Goal: Task Accomplishment & Management: Manage account settings

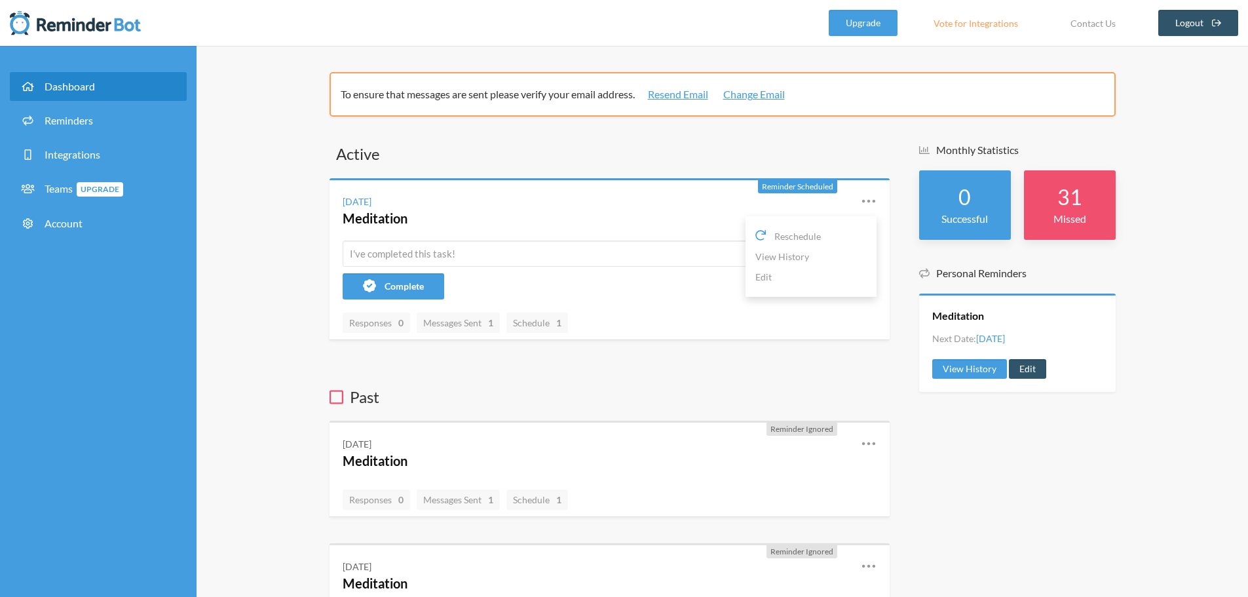
click at [865, 203] on icon at bounding box center [869, 201] width 16 height 16
click at [869, 203] on icon at bounding box center [869, 201] width 16 height 16
click at [779, 280] on link "Edit" at bounding box center [810, 277] width 111 height 20
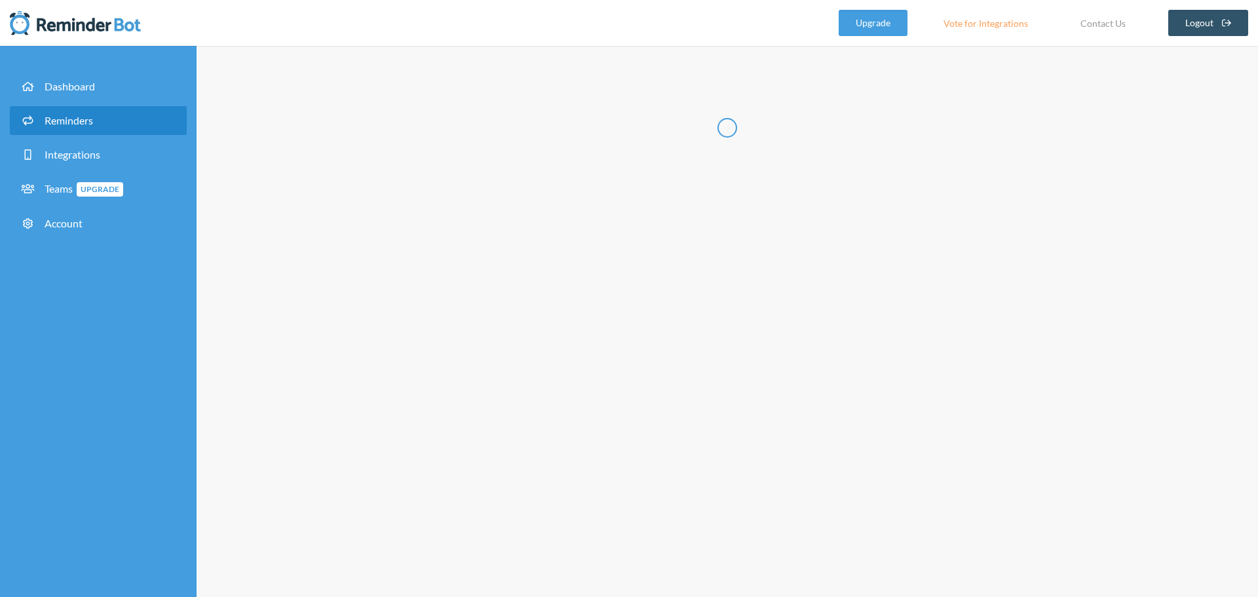
type input "Meditation"
select select "07:30:00"
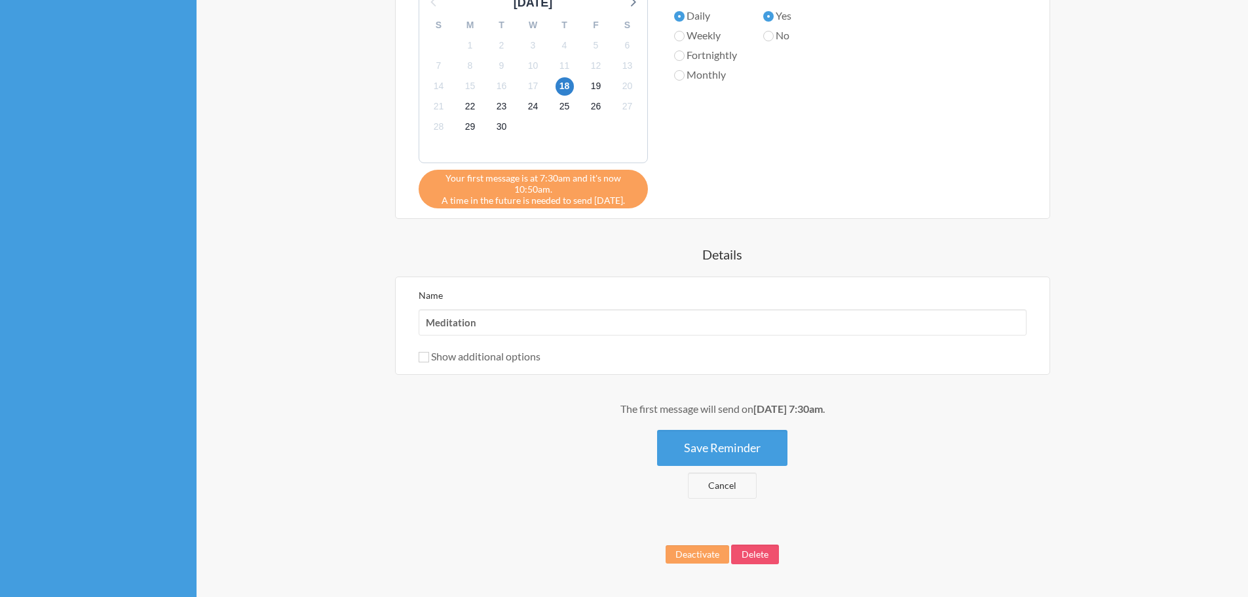
scroll to position [540, 0]
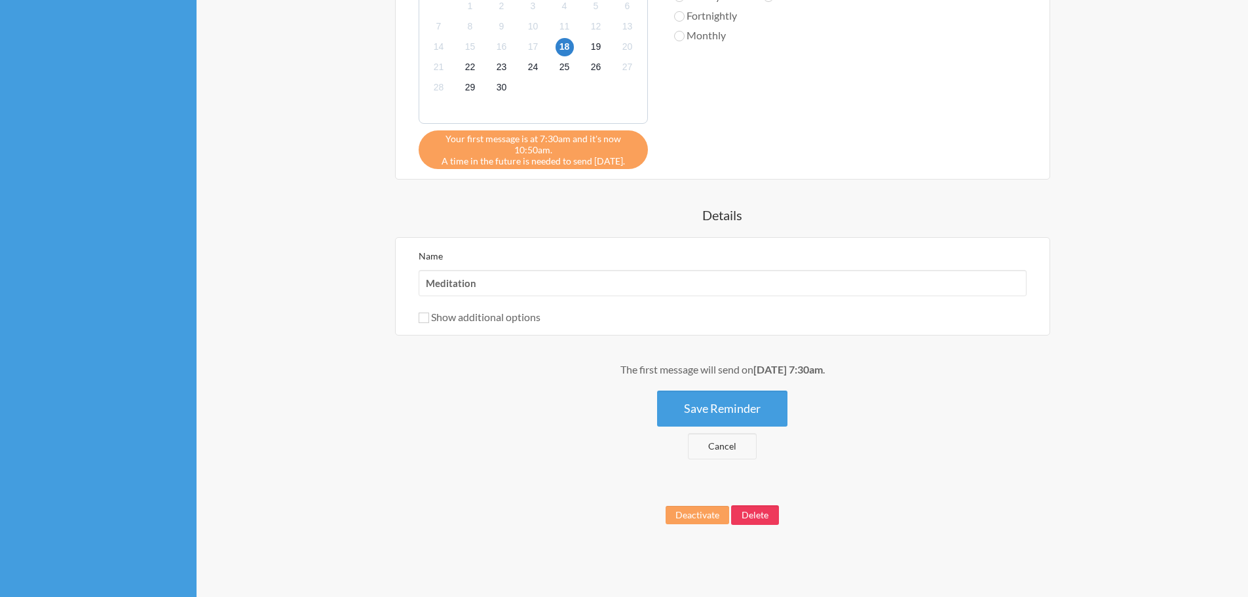
click at [770, 506] on button "Delete" at bounding box center [755, 515] width 48 height 20
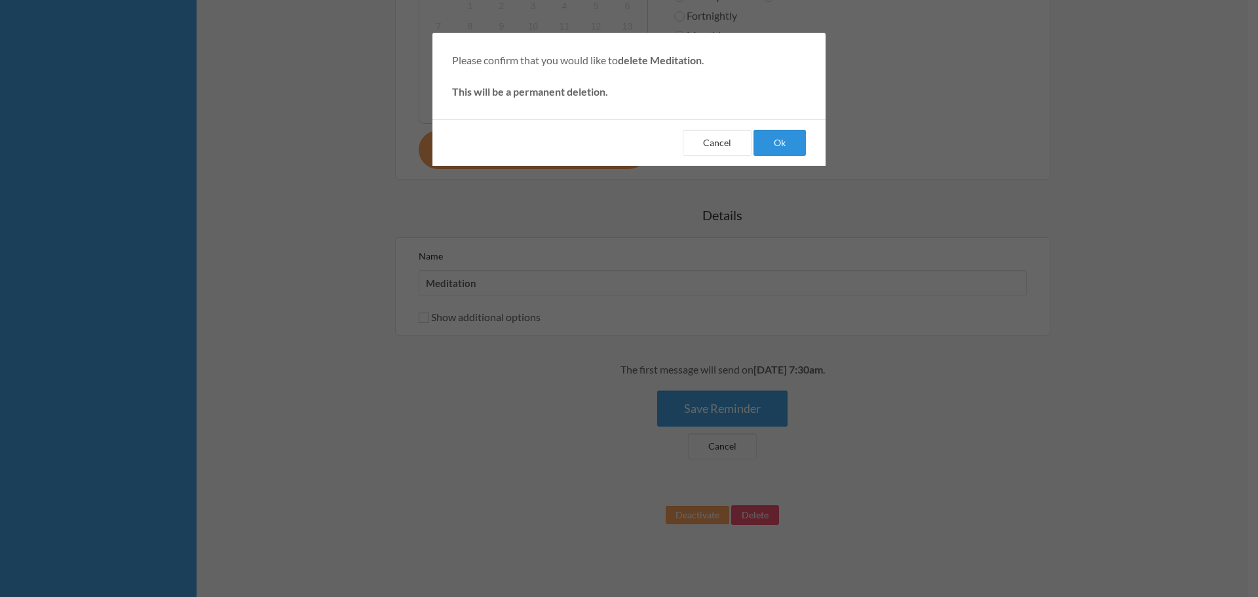
click at [776, 146] on button "Ok" at bounding box center [779, 143] width 52 height 26
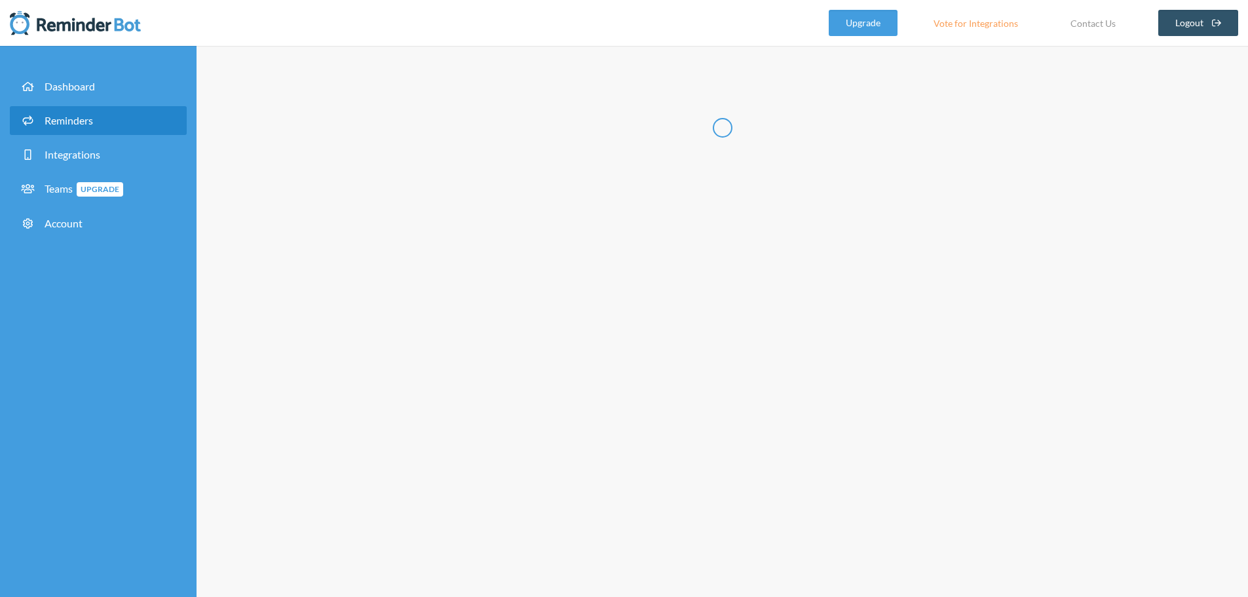
select select "07:30:00"
select select "08:30:00"
